Goal: Task Accomplishment & Management: Complete application form

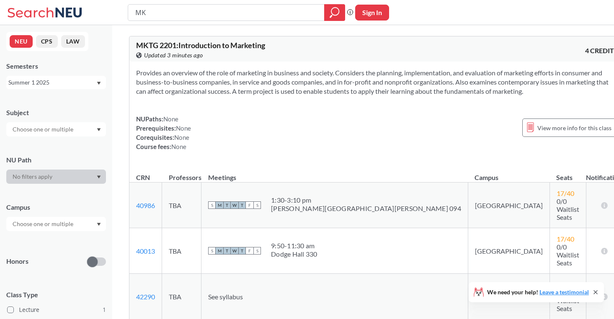
type input "M"
click at [376, 11] on button "Sign In" at bounding box center [372, 13] width 34 height 16
select select "US"
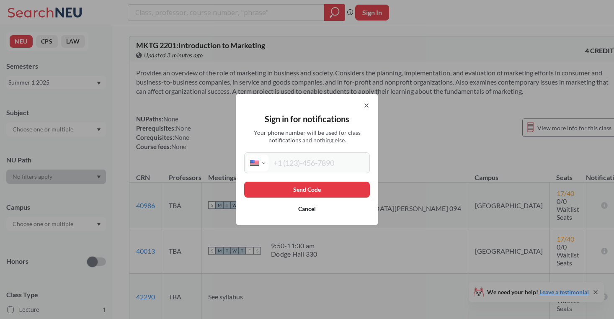
click at [322, 167] on input "tel" at bounding box center [317, 163] width 99 height 17
type input "[PHONE_NUMBER]"
click at [317, 188] on button "Send Code" at bounding box center [307, 190] width 126 height 16
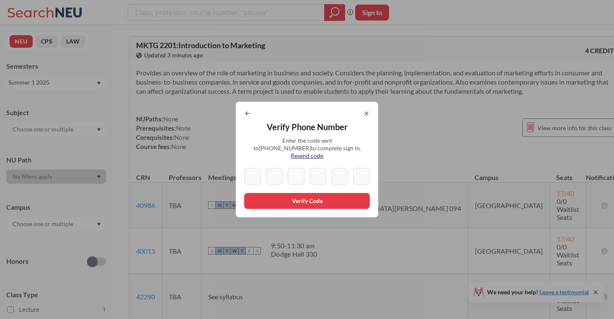
type input "2"
type input "0"
type input "1"
type input "4"
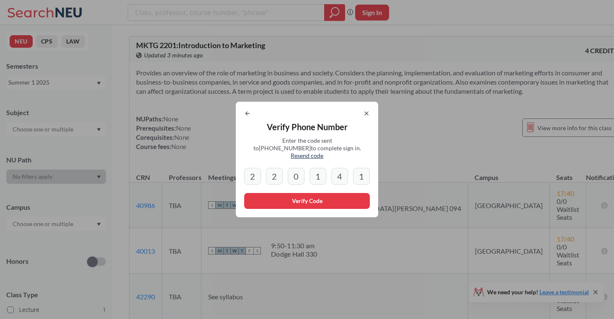
type input "1"
click at [315, 204] on button "Verify Code" at bounding box center [307, 201] width 126 height 16
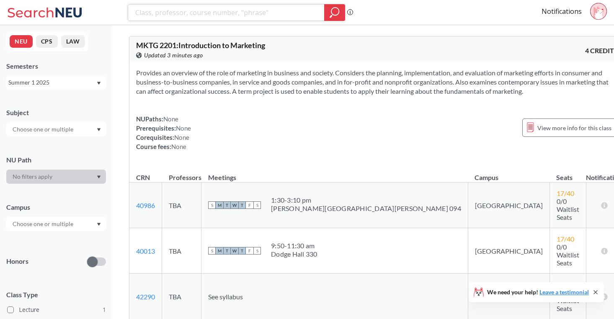
click at [247, 16] on input "search" at bounding box center [226, 12] width 184 height 14
type input "business statistics"
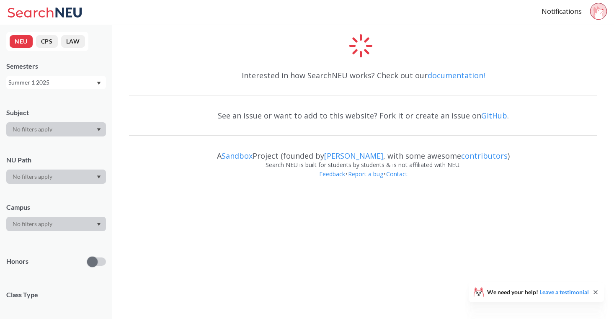
click at [61, 83] on div "Summer 1 2025" at bounding box center [52, 82] width 88 height 9
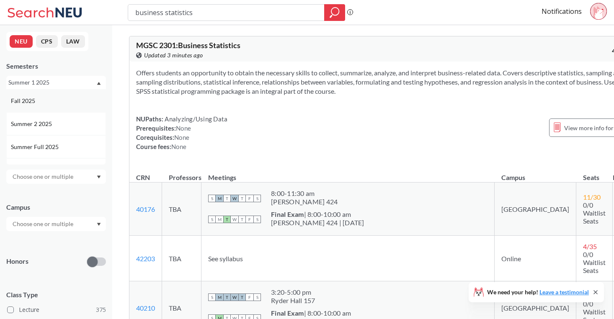
click at [55, 98] on div "Fall 2025" at bounding box center [58, 100] width 95 height 9
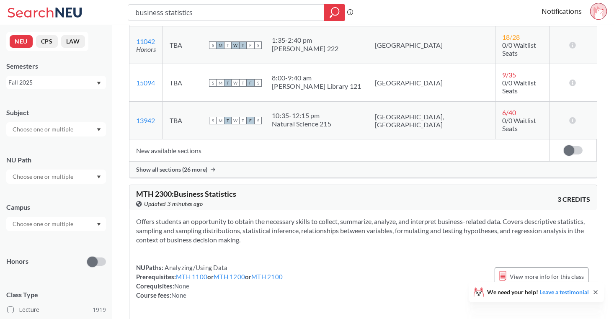
scroll to position [49, 0]
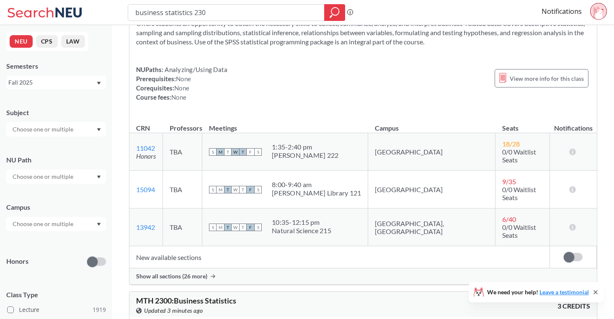
type input "business statistics 2301"
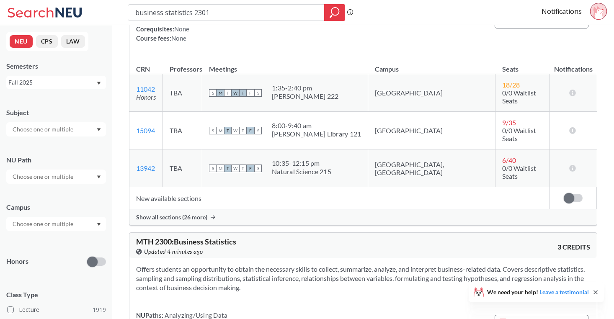
scroll to position [137, 0]
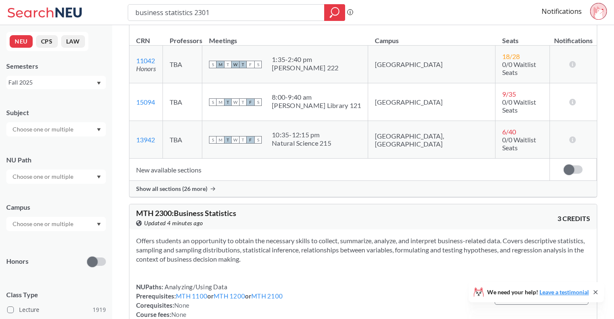
click at [196, 185] on span "Show all sections (26 more)" at bounding box center [171, 189] width 71 height 8
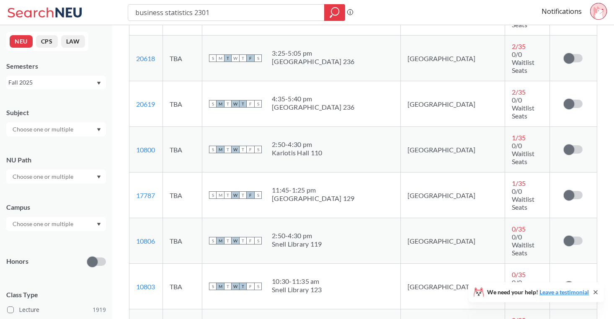
scroll to position [424, 0]
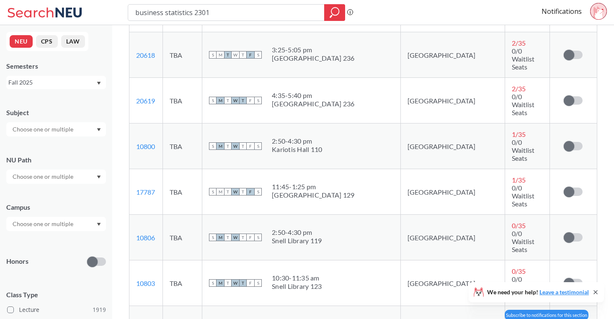
click at [564, 319] on input "checkbox" at bounding box center [564, 325] width 0 height 0
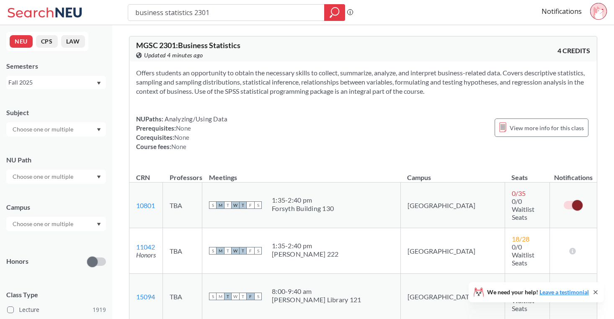
scroll to position [0, 0]
